Goal: Book appointment/travel/reservation

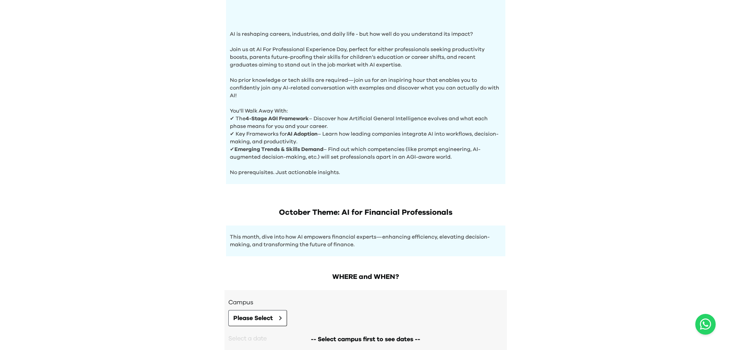
scroll to position [269, 0]
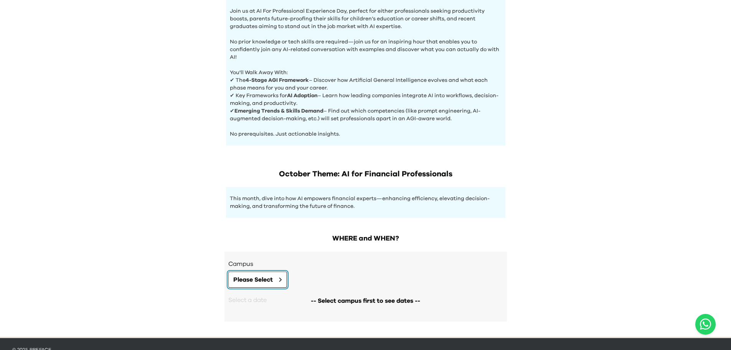
click at [269, 281] on span "Please Select" at bounding box center [253, 279] width 40 height 9
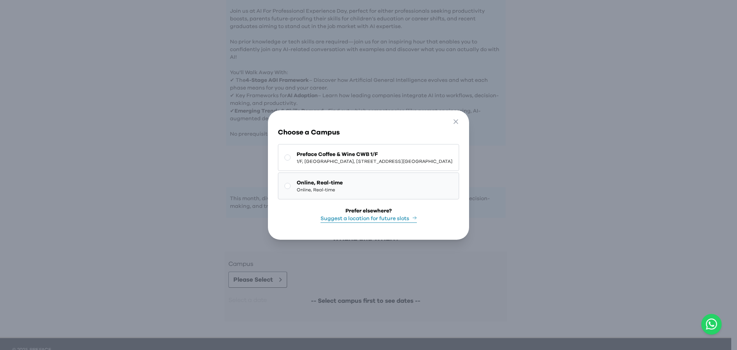
click at [297, 188] on span "Online, Real-time" at bounding box center [320, 190] width 46 height 6
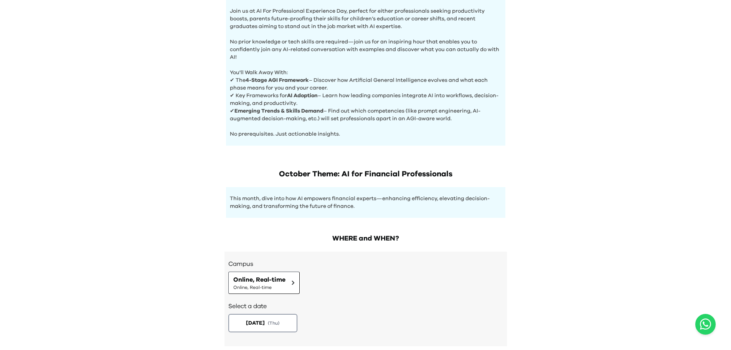
scroll to position [311, 0]
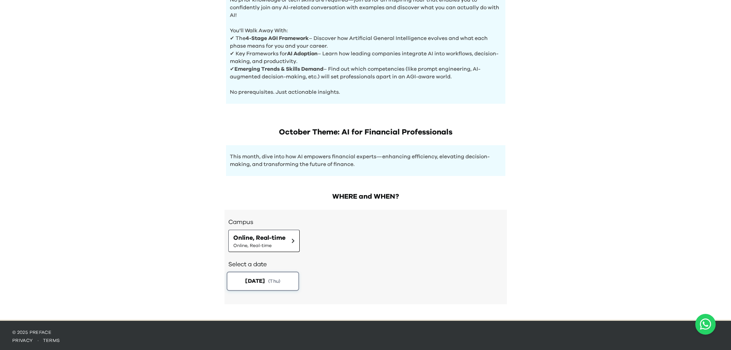
click at [252, 283] on span "[DATE]" at bounding box center [255, 281] width 20 height 8
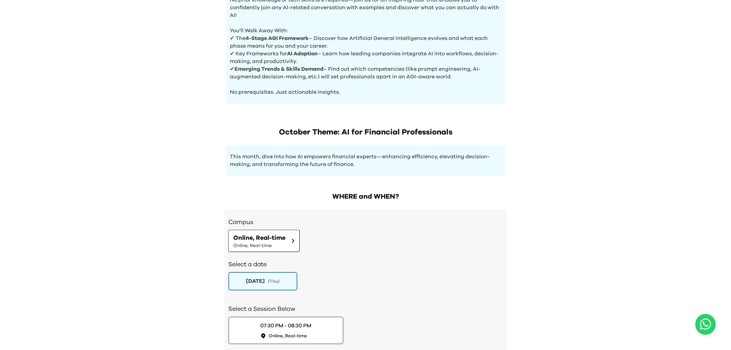
scroll to position [364, 0]
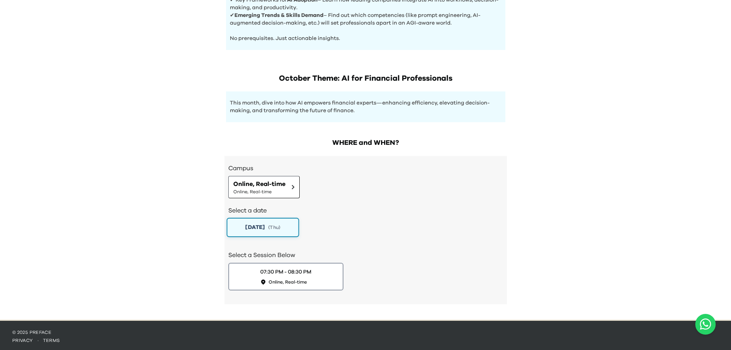
click at [270, 230] on button "[DATE] ( Thu )" at bounding box center [263, 227] width 73 height 19
click at [265, 227] on span "[DATE]" at bounding box center [255, 227] width 20 height 8
click at [295, 283] on span "Online, Real-time" at bounding box center [288, 282] width 40 height 7
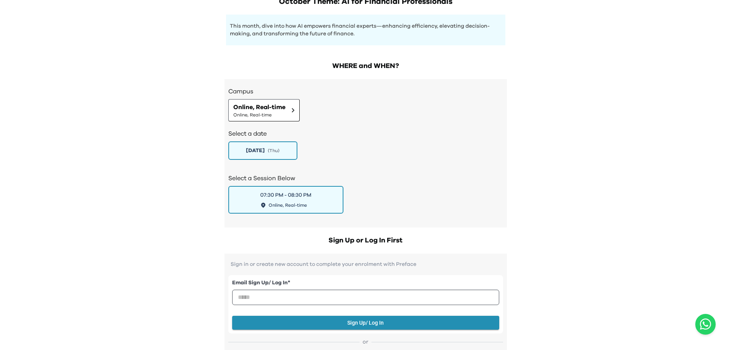
scroll to position [288, 0]
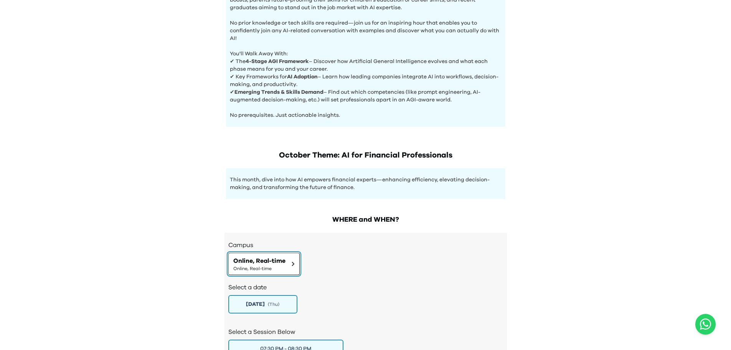
click at [274, 258] on span "Online, Real-time" at bounding box center [259, 260] width 52 height 9
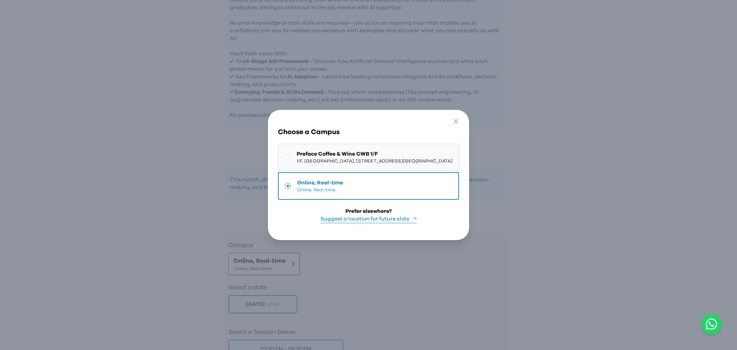
click at [336, 158] on span "1/F, [GEOGRAPHIC_DATA], [STREET_ADDRESS][GEOGRAPHIC_DATA]" at bounding box center [375, 161] width 156 height 6
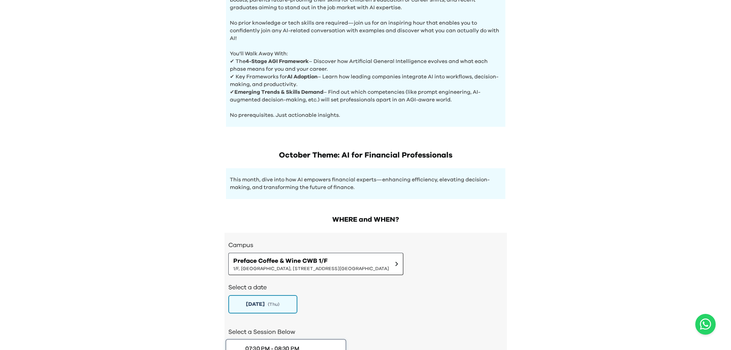
scroll to position [364, 0]
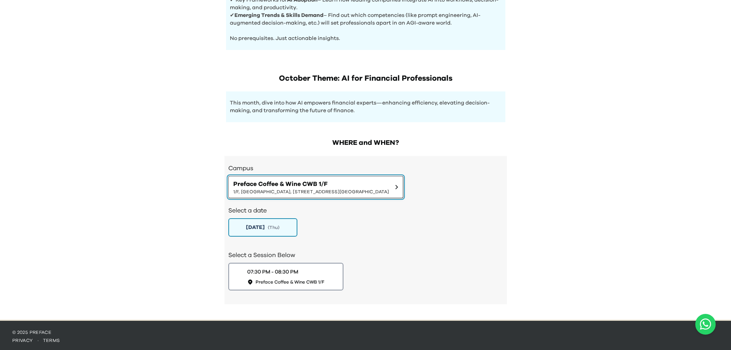
click at [303, 188] on span "1/F, [GEOGRAPHIC_DATA], [STREET_ADDRESS][GEOGRAPHIC_DATA]" at bounding box center [311, 191] width 156 height 6
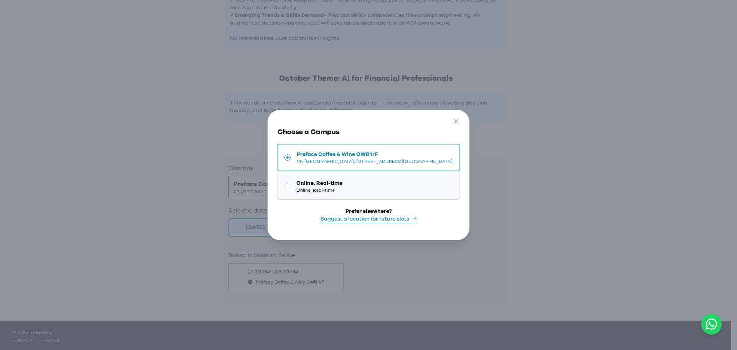
click at [301, 187] on span "Online, Real-time" at bounding box center [319, 190] width 46 height 6
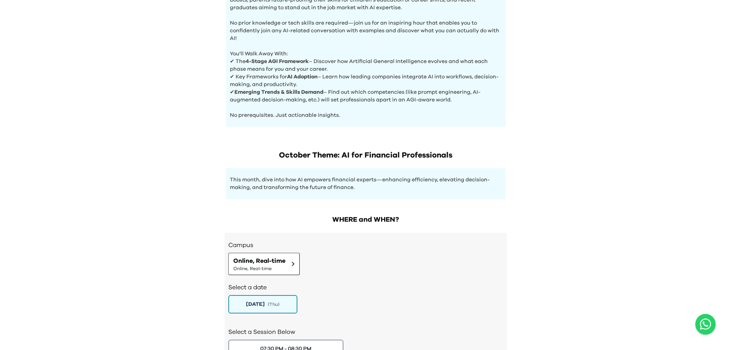
scroll to position [172, 0]
